Goal: Task Accomplishment & Management: Complete application form

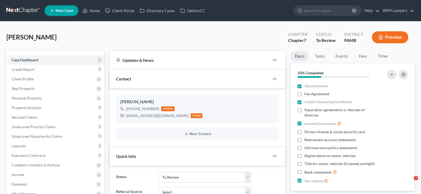
select select "20"
click at [22, 8] on link at bounding box center [23, 11] width 34 height 10
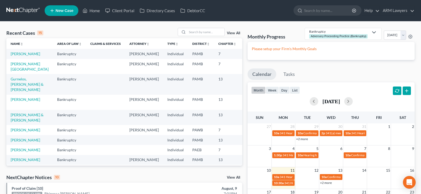
click at [68, 8] on link "New Case" at bounding box center [62, 10] width 34 height 11
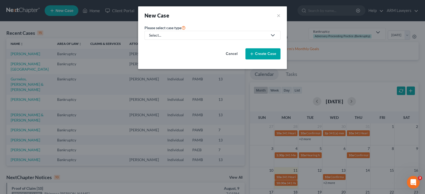
click at [183, 35] on div "Select..." at bounding box center [208, 35] width 119 height 5
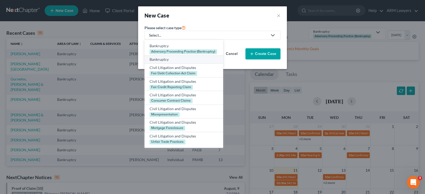
click at [172, 61] on div "Bankruptcy" at bounding box center [184, 59] width 69 height 5
select select "68"
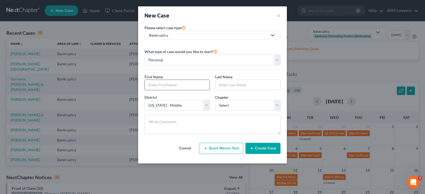
click at [157, 84] on input "text" at bounding box center [177, 85] width 65 height 10
type input "S"
type input "Mark"
type input "Weber"
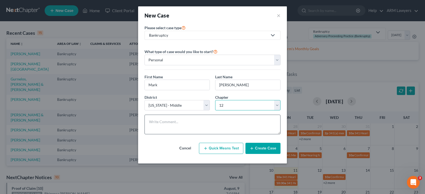
select select "3"
click at [228, 126] on textarea at bounding box center [213, 125] width 136 height 20
paste textarea "Weber, Mark Scott BK 570-656-8972"
type textarea "Weber, Mark Scott BK 570-656-8972"
click at [268, 150] on button "Create Case" at bounding box center [263, 148] width 35 height 11
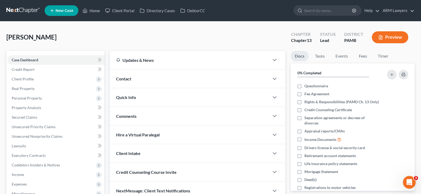
click at [148, 78] on div "Contact" at bounding box center [190, 79] width 160 height 18
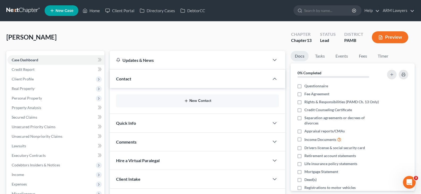
click at [176, 102] on button "New Contact" at bounding box center [197, 101] width 154 height 4
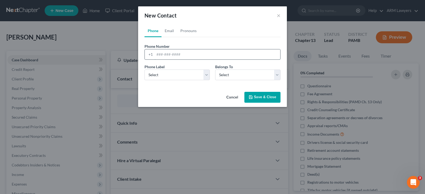
click at [167, 55] on input "tel" at bounding box center [218, 54] width 126 height 10
paste input "Weber, Mark Scott BK 570-656-8972"
drag, startPoint x: 194, startPoint y: 55, endPoint x: 119, endPoint y: 51, distance: 75.0
click at [119, 51] on div "New Contact × Phone Email Pronouns Phone Number * +1 Weber, Mark Scott BK 570-6…" at bounding box center [212, 97] width 425 height 194
click at [192, 53] on input "570-656-8972" at bounding box center [218, 54] width 126 height 10
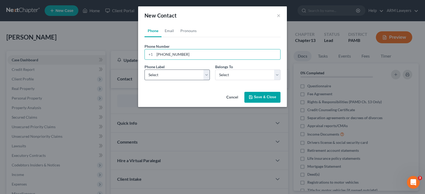
type input "570-656-8972"
click at [186, 73] on select "Select Mobile Home Work Other" at bounding box center [177, 75] width 65 height 11
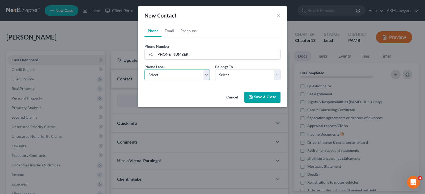
select select "0"
click at [145, 70] on select "Select Mobile Home Work Other" at bounding box center [177, 75] width 65 height 11
click at [243, 79] on select "Select Client Other" at bounding box center [247, 75] width 65 height 11
select select "0"
click at [215, 70] on select "Select Client Other" at bounding box center [247, 75] width 65 height 11
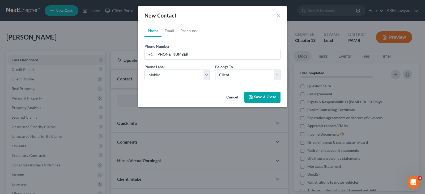
click at [268, 91] on div "Cancel Save & Close" at bounding box center [212, 99] width 149 height 18
click at [268, 96] on button "Save & Close" at bounding box center [263, 97] width 36 height 11
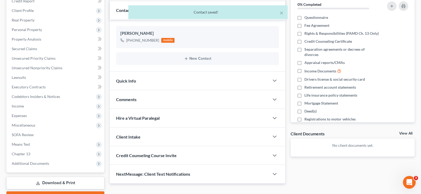
scroll to position [98, 0]
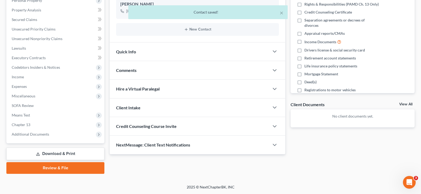
click at [147, 48] on div "Quick Info" at bounding box center [190, 52] width 160 height 18
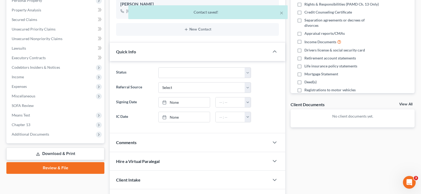
click at [155, 143] on div "Comments" at bounding box center [190, 142] width 160 height 18
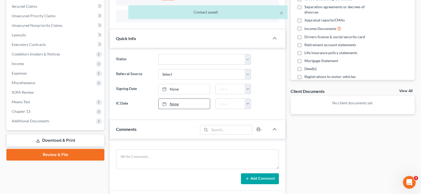
scroll to position [124, 0]
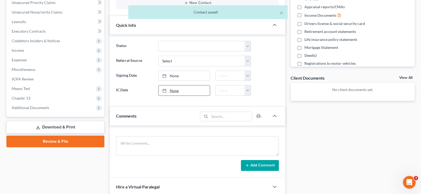
click at [180, 92] on link "None" at bounding box center [184, 91] width 51 height 10
type input "8/11/2025"
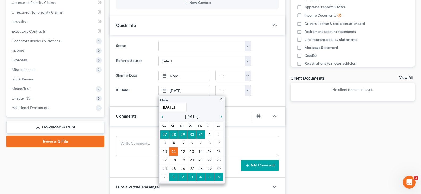
click at [122, 82] on ng-include "Status Answer Due Awaiting Confirmation Awaiting Discharge Confirmed Could Not …" at bounding box center [197, 68] width 163 height 55
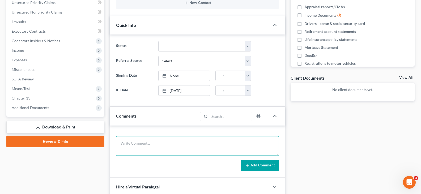
click at [138, 139] on textarea at bounding box center [197, 146] width 163 height 20
type textarea "C"
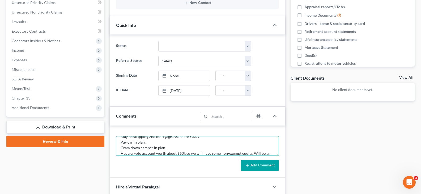
scroll to position [23, 0]
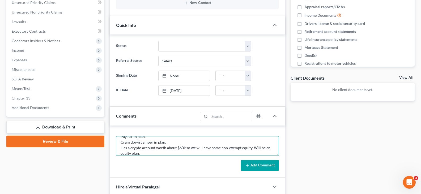
type textarea "Ch. 13. May be stripping 2nd mortgage. Asked for CMA Pay car in plan. Cram down…"
click at [264, 160] on button "Add Comment" at bounding box center [260, 165] width 38 height 11
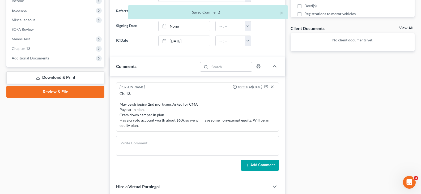
scroll to position [178, 0]
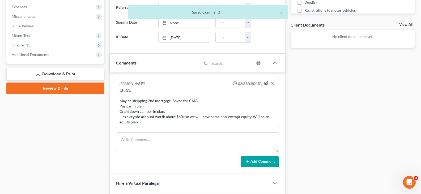
click at [267, 83] on icon "button" at bounding box center [267, 83] width 2 height 2
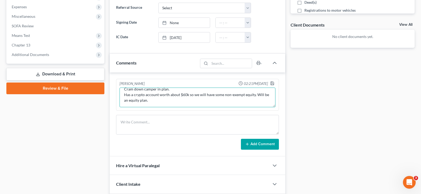
click at [225, 104] on textarea "Ch. 13. May be stripping 2nd mortgage. Asked for CMA Pay car in plan. Cram down…" at bounding box center [198, 98] width 156 height 20
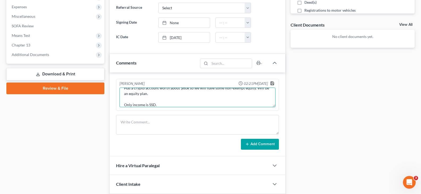
type textarea "Ch. 13. May be stripping 2nd mortgage. Asked for CMA Pay car in plan. Cram down…"
click at [272, 83] on polyline "button" at bounding box center [273, 83] width 2 height 1
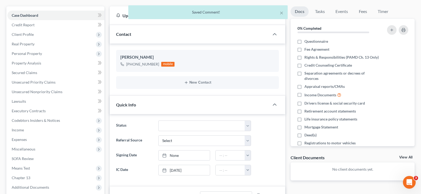
scroll to position [0, 0]
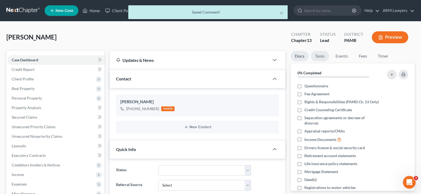
click at [316, 57] on link "Tasks" at bounding box center [320, 56] width 18 height 10
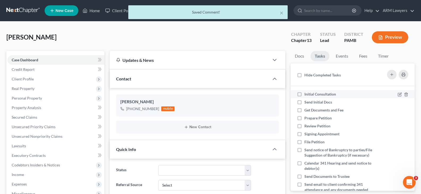
click at [319, 90] on li "Initial Consultation" at bounding box center [353, 94] width 124 height 8
click at [318, 93] on span "Initial Consultation" at bounding box center [321, 94] width 32 height 5
click at [310, 93] on input "Initial Consultation" at bounding box center [308, 93] width 3 height 3
checkbox input "true"
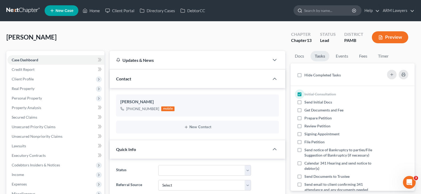
click at [321, 10] on input "search" at bounding box center [328, 11] width 49 height 10
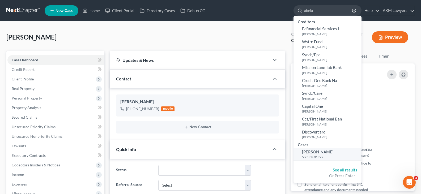
type input "abela"
click at [327, 155] on link "Abela, Kathleen 5:25-bk-01929" at bounding box center [328, 154] width 68 height 13
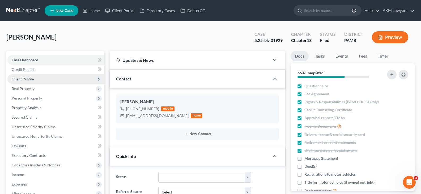
click at [36, 75] on span "Client Profile" at bounding box center [55, 79] width 97 height 10
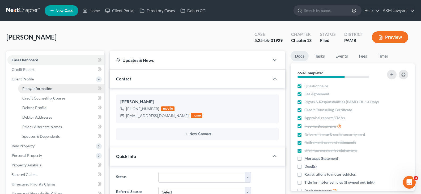
click at [42, 87] on span "Filing Information" at bounding box center [37, 88] width 30 height 5
select select "1"
select select "0"
select select "3"
select select "68"
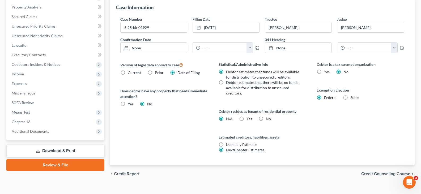
scroll to position [159, 0]
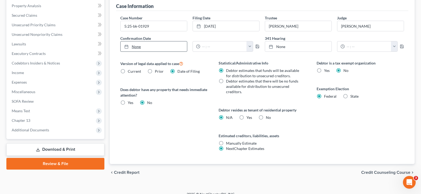
type input "8/11/2025"
click at [154, 47] on link "None" at bounding box center [154, 46] width 66 height 10
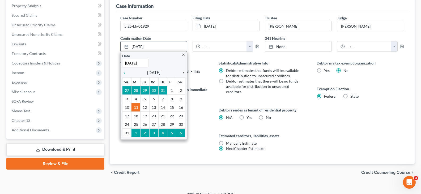
click at [182, 74] on icon "chevron_right" at bounding box center [182, 73] width 7 height 4
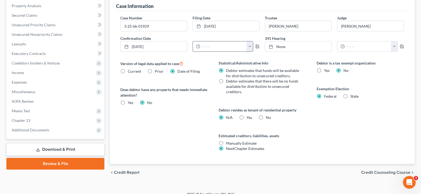
click at [251, 47] on button "button" at bounding box center [250, 46] width 6 height 10
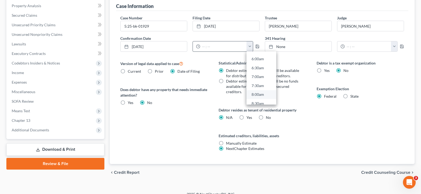
scroll to position [133, 0]
click at [262, 102] on link "10:00am" at bounding box center [262, 103] width 30 height 9
type input "10:00am"
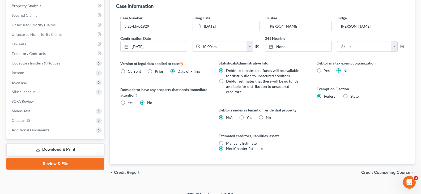
click at [257, 48] on polyline "button" at bounding box center [258, 47] width 2 height 1
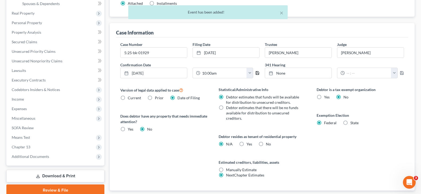
scroll to position [80, 0]
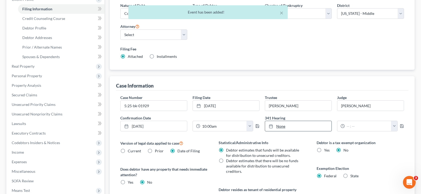
type input "8/11/2025"
click at [300, 122] on link "None" at bounding box center [298, 126] width 66 height 10
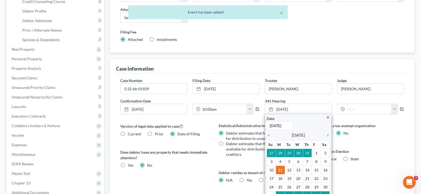
scroll to position [106, 0]
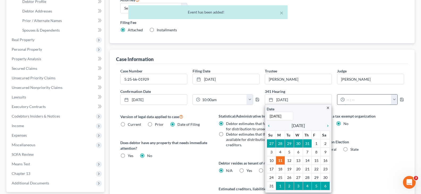
click at [369, 102] on input "text" at bounding box center [368, 100] width 47 height 10
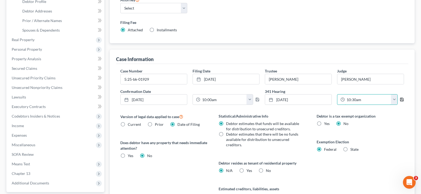
type input "10:30am"
click at [403, 101] on icon "button" at bounding box center [402, 99] width 3 height 3
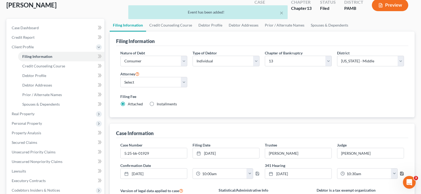
scroll to position [0, 0]
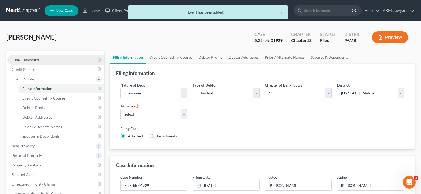
click at [39, 64] on link "Case Dashboard" at bounding box center [55, 60] width 97 height 10
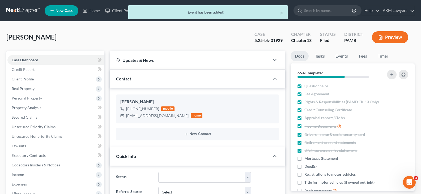
scroll to position [80, 0]
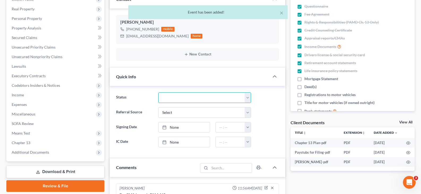
click at [169, 95] on select "Answer Due Awaiting Confirmation Awaiting Discharge Confirmed Could Not Contact…" at bounding box center [204, 97] width 93 height 11
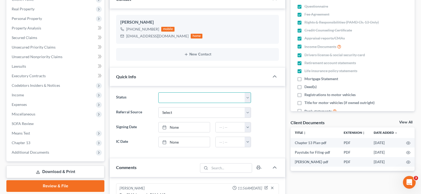
select select "1"
click at [169, 95] on select "Answer Due Awaiting Confirmation Awaiting Discharge Confirmed Could Not Contact…" at bounding box center [204, 97] width 93 height 11
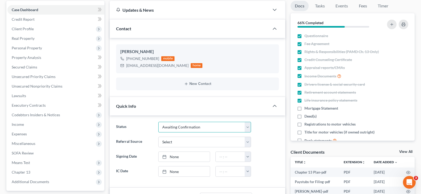
scroll to position [0, 0]
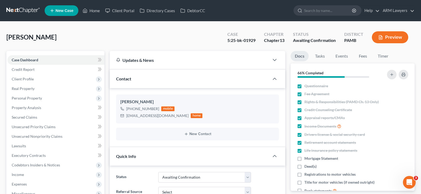
click at [381, 36] on icon "button" at bounding box center [380, 37] width 5 height 5
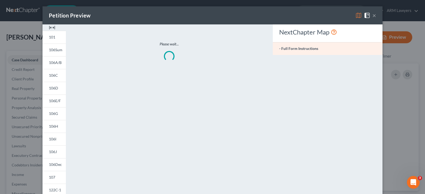
click at [373, 15] on button "×" at bounding box center [375, 15] width 4 height 6
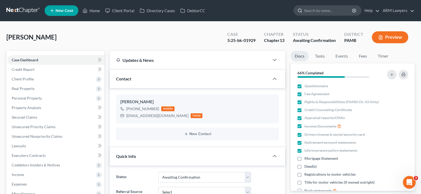
click at [319, 9] on input "search" at bounding box center [328, 11] width 49 height 10
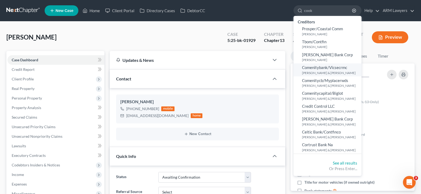
type input "cook"
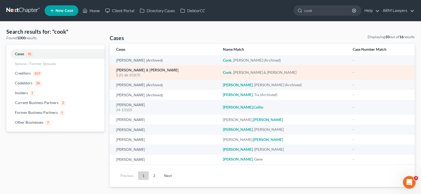
click at [137, 70] on link "[PERSON_NAME] & [PERSON_NAME]" at bounding box center [147, 71] width 62 height 4
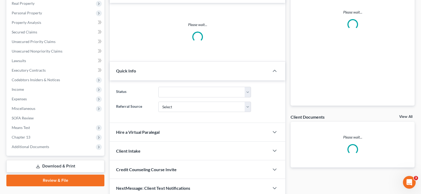
scroll to position [106, 0]
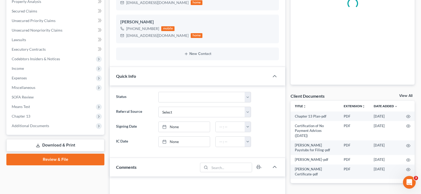
click at [180, 70] on div "Quick Info" at bounding box center [190, 76] width 160 height 18
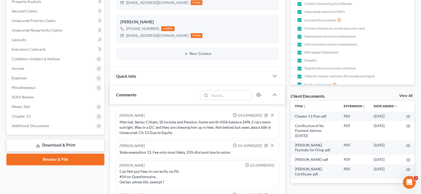
scroll to position [64, 0]
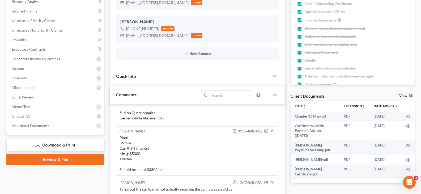
click at [176, 76] on div "Quick Info" at bounding box center [190, 76] width 160 height 18
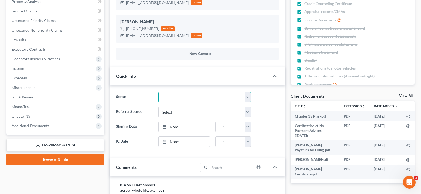
click at [185, 95] on select "Answer Due Awaiting Confirmation Awaiting Discharge Confirmed Could Not Contact…" at bounding box center [204, 97] width 93 height 11
select select "1"
drag, startPoint x: 185, startPoint y: 95, endPoint x: 179, endPoint y: 95, distance: 6.7
click at [185, 95] on select "Answer Due Awaiting Confirmation Awaiting Discharge Confirmed Could Not Contact…" at bounding box center [204, 97] width 93 height 11
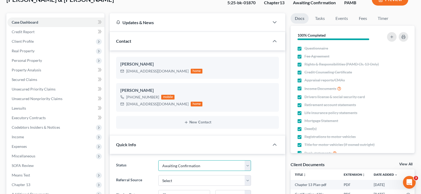
scroll to position [0, 0]
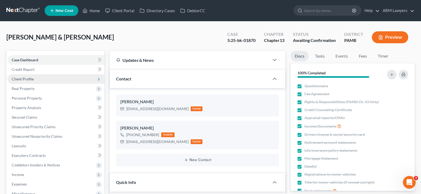
click at [37, 77] on span "Client Profile" at bounding box center [55, 79] width 97 height 10
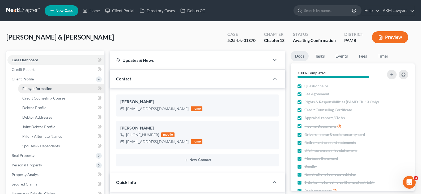
click at [41, 87] on span "Filing Information" at bounding box center [37, 88] width 30 height 5
select select "1"
select select "3"
select select "68"
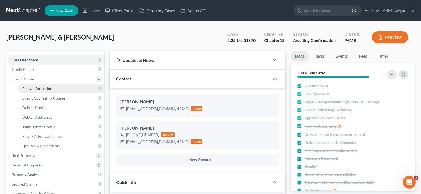
select select "0"
select select "39"
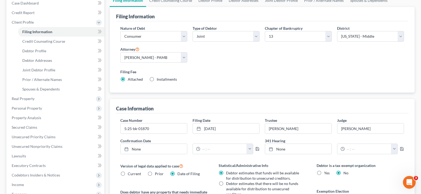
scroll to position [133, 0]
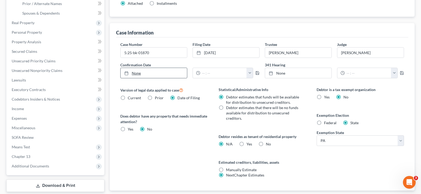
type input "8/11/2025"
click at [144, 77] on link "None" at bounding box center [154, 73] width 66 height 10
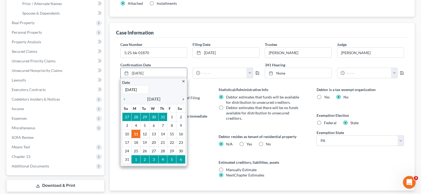
click at [184, 97] on icon "chevron_right" at bounding box center [182, 99] width 7 height 4
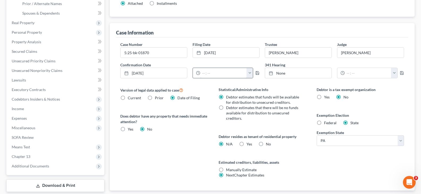
click at [228, 74] on input "text" at bounding box center [223, 73] width 47 height 10
click at [250, 72] on button "button" at bounding box center [250, 73] width 6 height 10
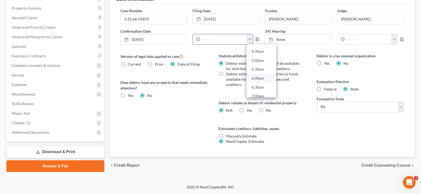
scroll to position [159, 0]
click at [260, 70] on link "10:00am" at bounding box center [262, 70] width 30 height 9
type input "10:00am"
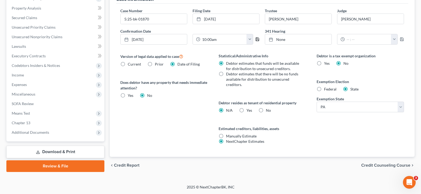
click at [257, 38] on icon "button" at bounding box center [257, 39] width 4 height 4
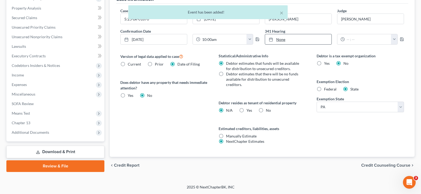
type input "8/11/2025"
click at [308, 39] on link "None" at bounding box center [298, 39] width 66 height 10
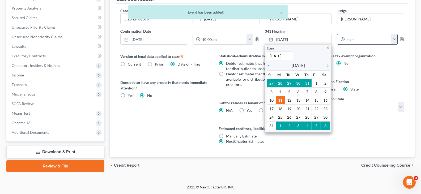
click at [373, 41] on input "text" at bounding box center [368, 39] width 47 height 10
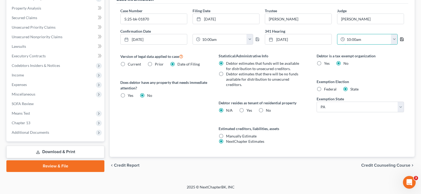
type input "10:00am"
click at [402, 39] on icon "button" at bounding box center [402, 39] width 4 height 4
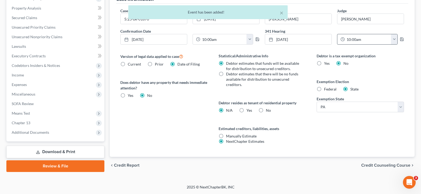
click at [392, 39] on button "button" at bounding box center [394, 39] width 6 height 10
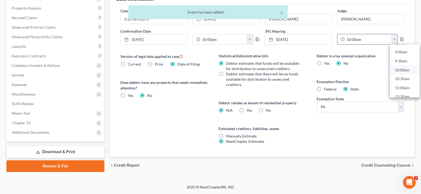
click at [408, 72] on link "10:00am" at bounding box center [405, 70] width 30 height 9
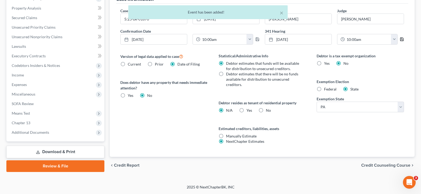
click at [400, 41] on icon "button" at bounding box center [402, 39] width 4 height 4
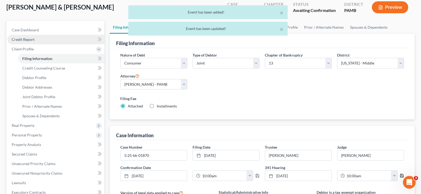
scroll to position [0, 0]
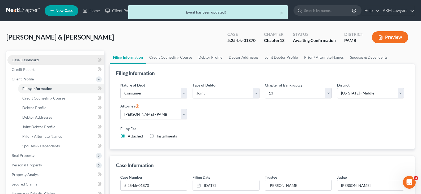
click at [35, 63] on link "Case Dashboard" at bounding box center [55, 60] width 97 height 10
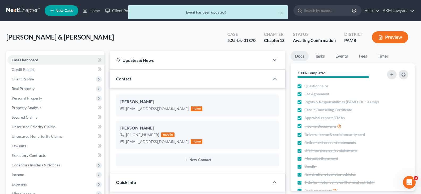
click at [327, 11] on div "× Event has been updated!" at bounding box center [207, 13] width 421 height 16
click at [24, 10] on div "× Event has been updated!" at bounding box center [207, 13] width 421 height 16
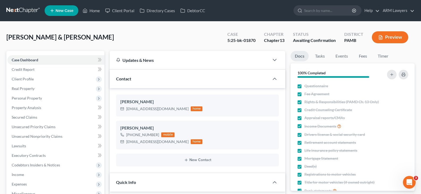
click at [25, 12] on link at bounding box center [23, 11] width 34 height 10
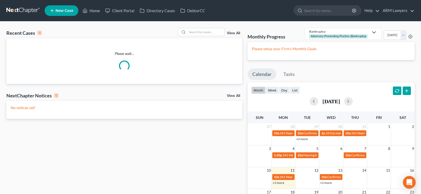
click at [235, 33] on link "View All" at bounding box center [233, 33] width 13 height 4
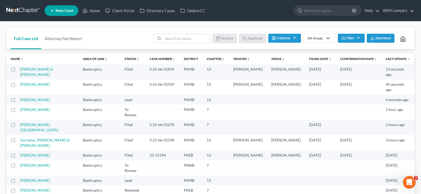
click at [351, 39] on button "Filter" at bounding box center [351, 38] width 27 height 9
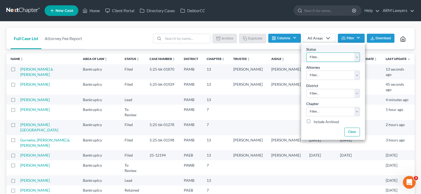
click at [347, 53] on select "Filter... Answer Due Awaiting Confirmation Awaiting Discharge Confirmed Could N…" at bounding box center [333, 57] width 54 height 9
select select "1"
click at [347, 54] on select "Filter... Answer Due Awaiting Confirmation Awaiting Discharge Confirmed Could N…" at bounding box center [333, 57] width 54 height 9
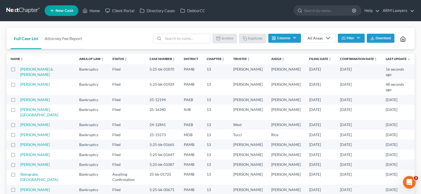
click at [361, 58] on link "Confirmation Date unfold_more expand_more expand_less" at bounding box center [358, 59] width 37 height 4
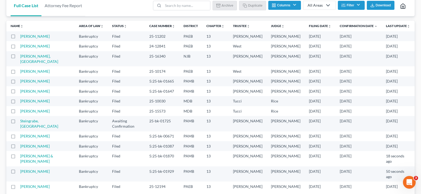
scroll to position [38, 0]
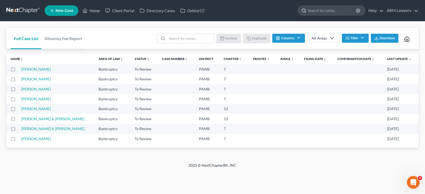
click at [325, 12] on input "search" at bounding box center [332, 11] width 49 height 10
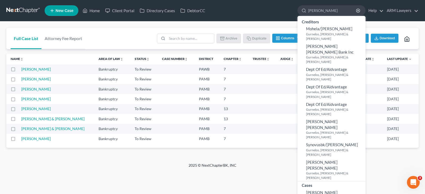
type input "[PERSON_NAME]"
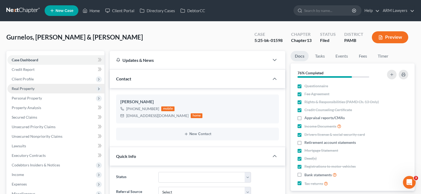
click at [35, 87] on span "Real Property" at bounding box center [55, 89] width 97 height 10
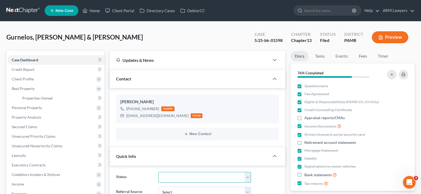
click at [175, 177] on select "Answer Due Awaiting Confirmation Awaiting Discharge Confirmed Could Not Contact…" at bounding box center [204, 177] width 93 height 11
select select "1"
click at [175, 177] on select "Answer Due Awaiting Confirmation Awaiting Discharge Confirmed Could Not Contact…" at bounding box center [204, 177] width 93 height 11
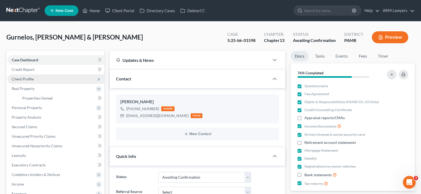
click at [43, 77] on span "Client Profile" at bounding box center [55, 79] width 97 height 10
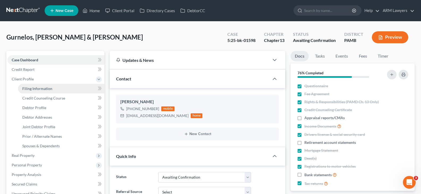
click at [61, 90] on link "Filing Information" at bounding box center [61, 89] width 86 height 10
select select "1"
select select "3"
select select "68"
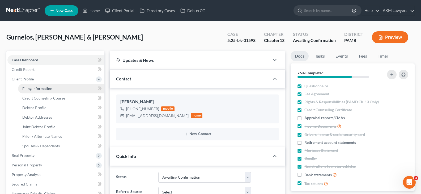
select select "0"
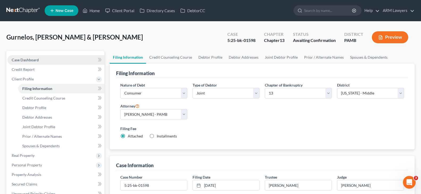
click at [45, 57] on link "Case Dashboard" at bounding box center [55, 60] width 97 height 10
select select "1"
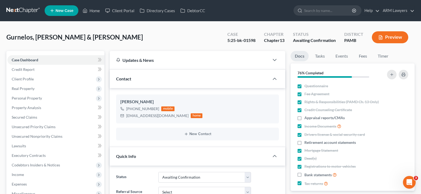
click at [381, 36] on icon "button" at bounding box center [380, 37] width 5 height 5
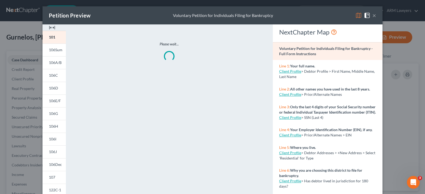
click at [373, 14] on button "×" at bounding box center [375, 15] width 4 height 6
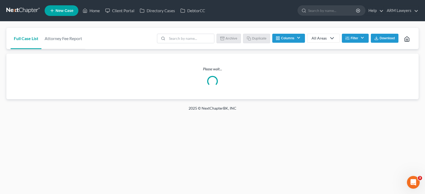
click at [353, 40] on button "Filter" at bounding box center [355, 38] width 27 height 9
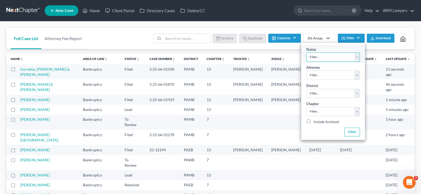
click at [348, 56] on select "Filter... Answer Due Awaiting Confirmation Awaiting Discharge Confirmed Could N…" at bounding box center [333, 57] width 54 height 9
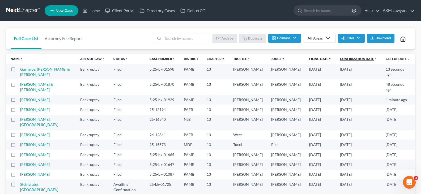
click at [354, 57] on link "Confirmation Date unfold_more expand_more expand_less" at bounding box center [358, 59] width 37 height 4
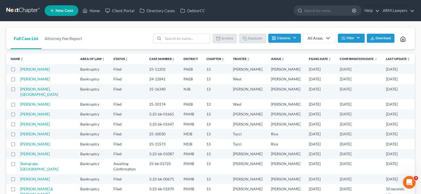
click at [345, 39] on icon "button" at bounding box center [344, 38] width 4 height 4
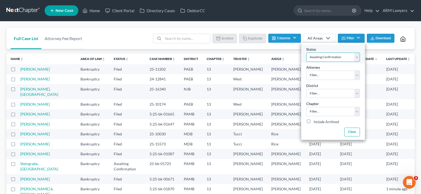
click at [346, 58] on select "Filter... Answer Due Awaiting Confirmation Awaiting Discharge Confirmed Could N…" at bounding box center [333, 57] width 54 height 9
select select "18"
click at [346, 58] on select "Filter... Answer Due Awaiting Confirmation Awaiting Discharge Confirmed Could N…" at bounding box center [333, 57] width 54 height 9
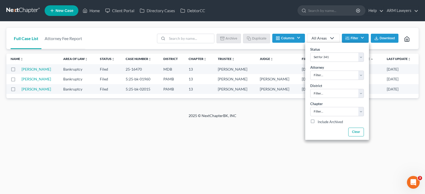
click at [133, 125] on div "Home New Case Client Portal Directory Cases DebtorCC ARM Lawyers patrick@armlaw…" at bounding box center [212, 97] width 425 height 194
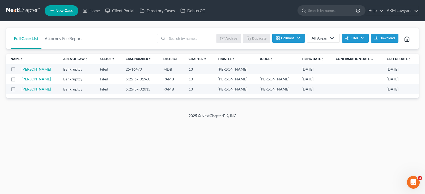
click at [21, 6] on link at bounding box center [23, 11] width 34 height 10
